Goal: Contribute content

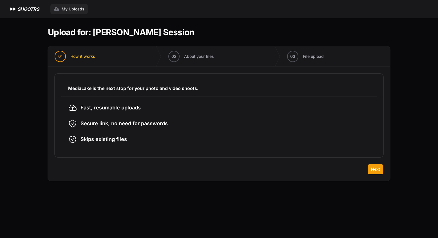
click at [66, 7] on span "My Uploads" at bounding box center [73, 9] width 23 height 6
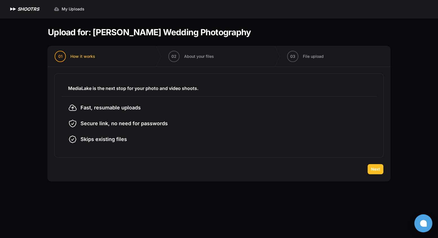
click at [377, 167] on span "Next" at bounding box center [375, 169] width 9 height 6
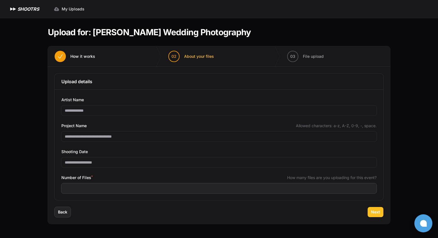
click at [375, 212] on span "Next" at bounding box center [375, 212] width 9 height 6
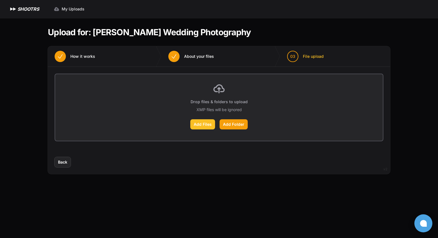
click at [206, 122] on label "Add Files" at bounding box center [202, 124] width 25 height 10
click at [0, 0] on input "Add Files" at bounding box center [0, 0] width 0 height 0
